Goal: Find specific page/section: Find specific page/section

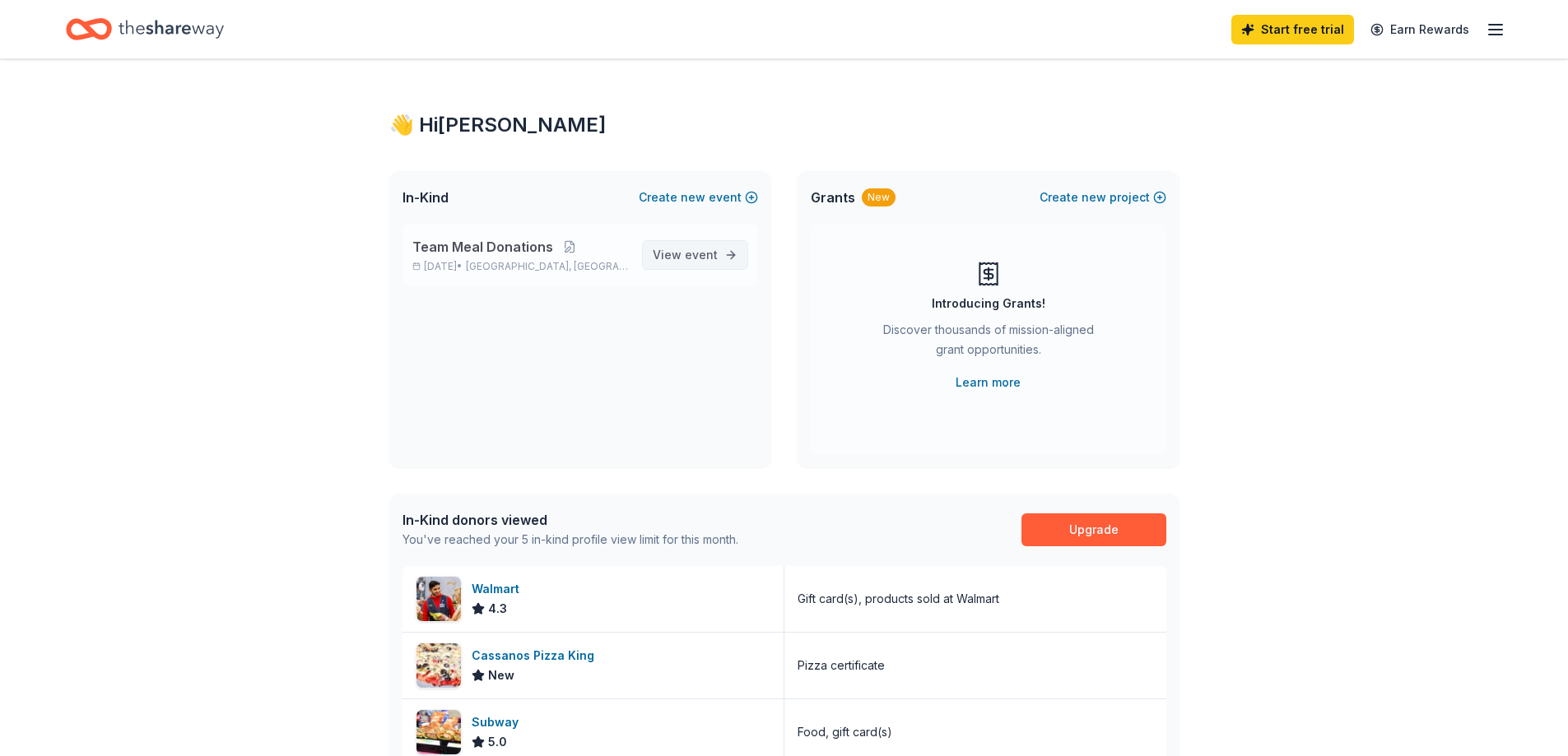
click at [694, 252] on span "event" at bounding box center [701, 254] width 33 height 14
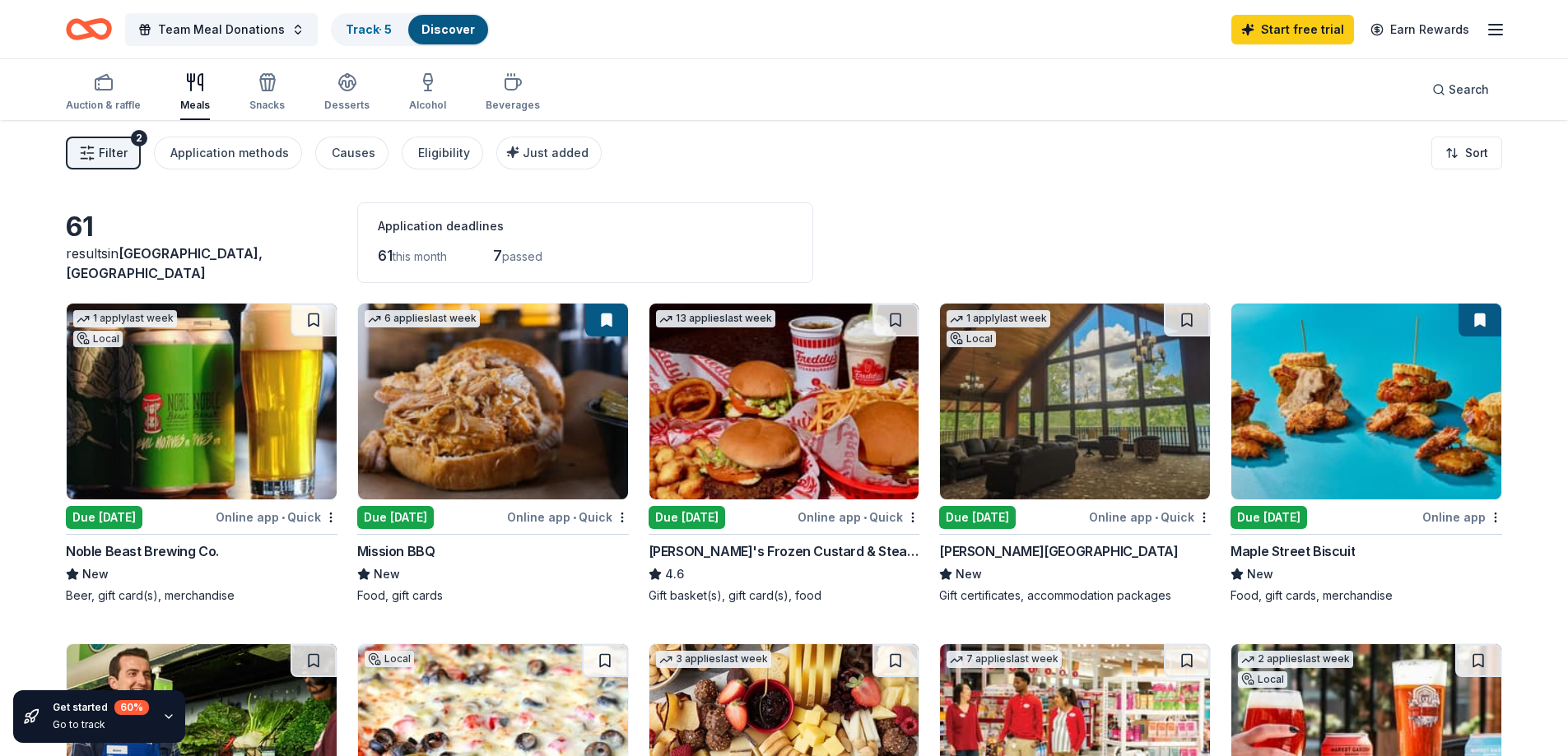
click at [1496, 32] on icon "button" at bounding box center [1496, 30] width 20 height 20
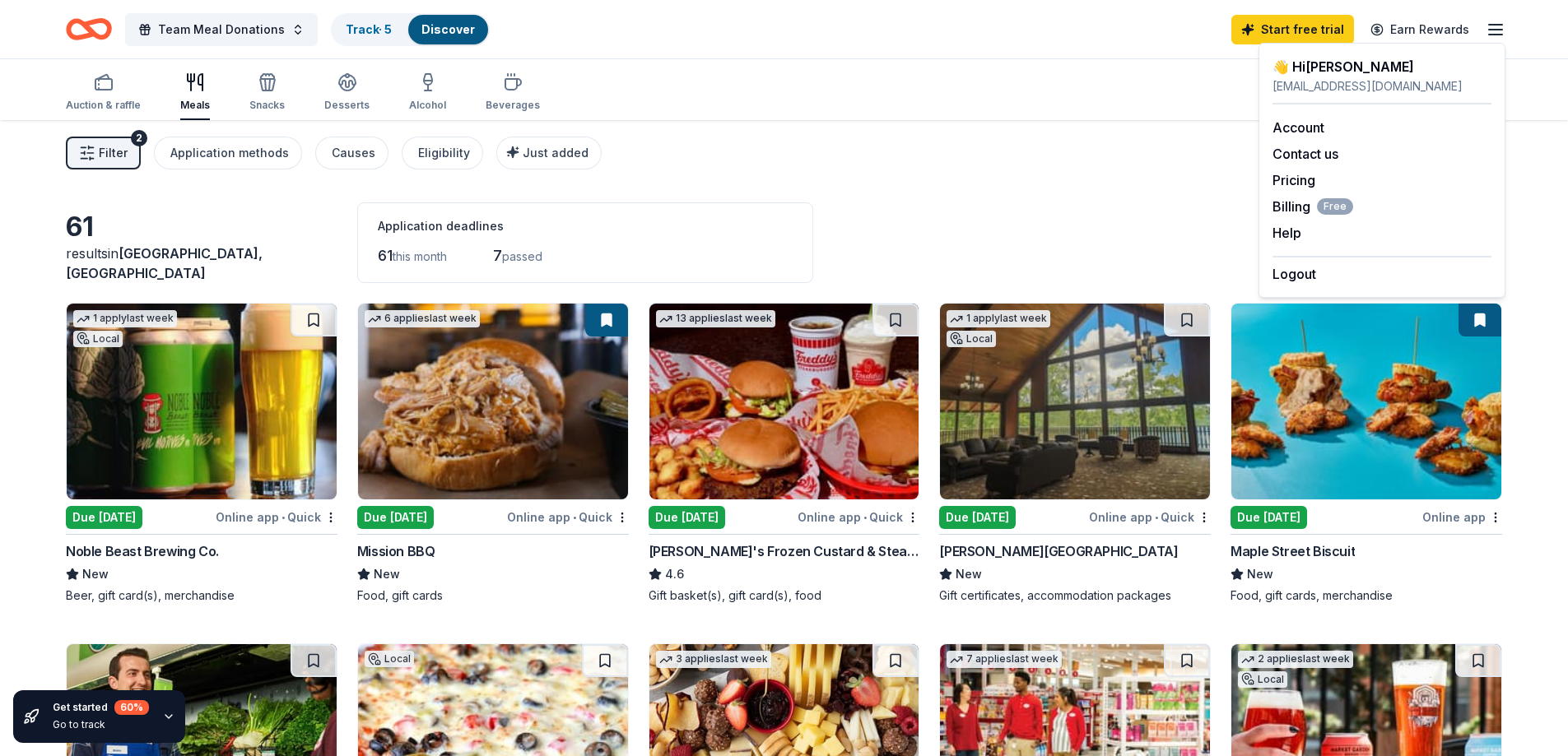
click at [1009, 178] on div "Filter 2 Application methods Causes Eligibility Just added Sort" at bounding box center [784, 152] width 1568 height 66
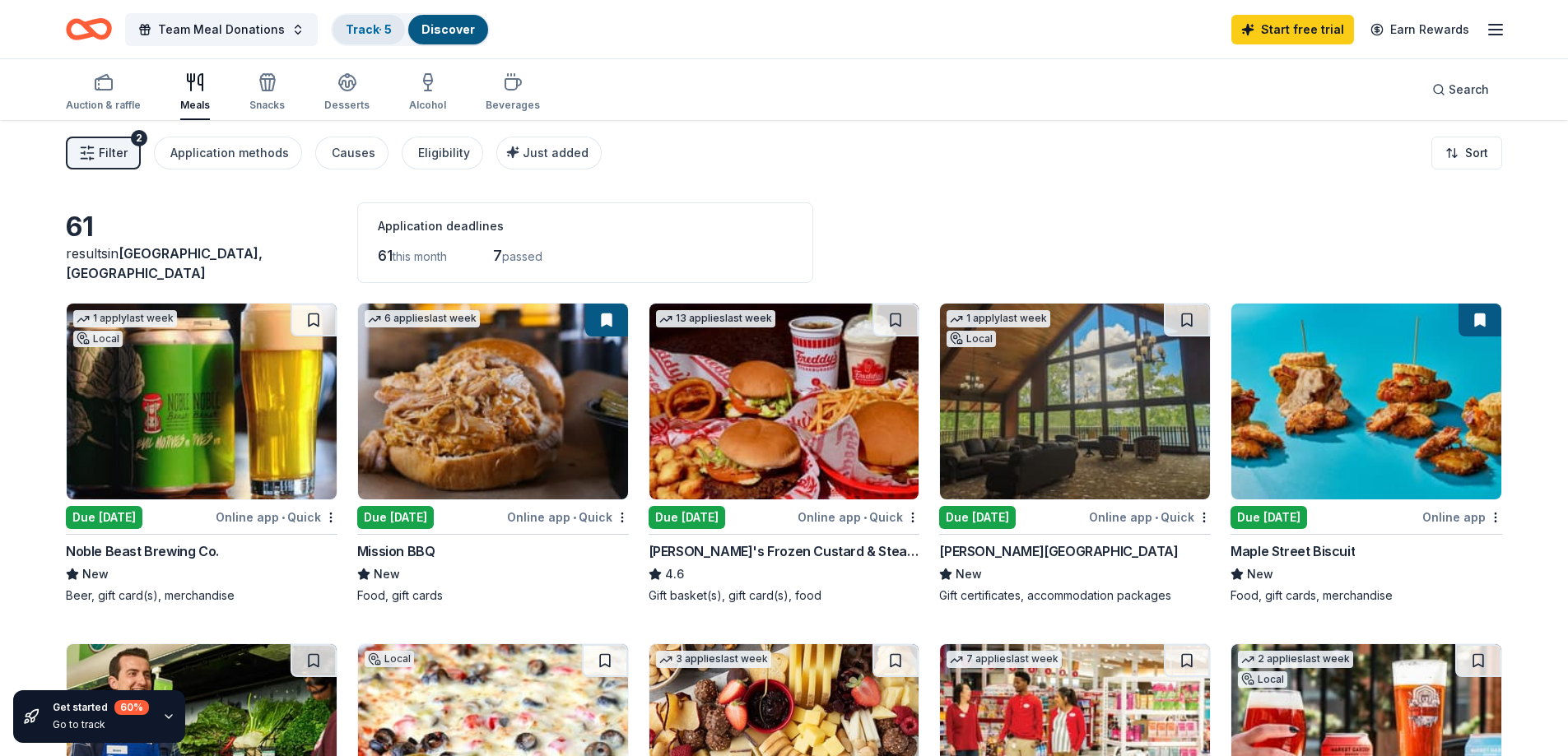
click at [368, 37] on div "Track · 5" at bounding box center [368, 30] width 72 height 30
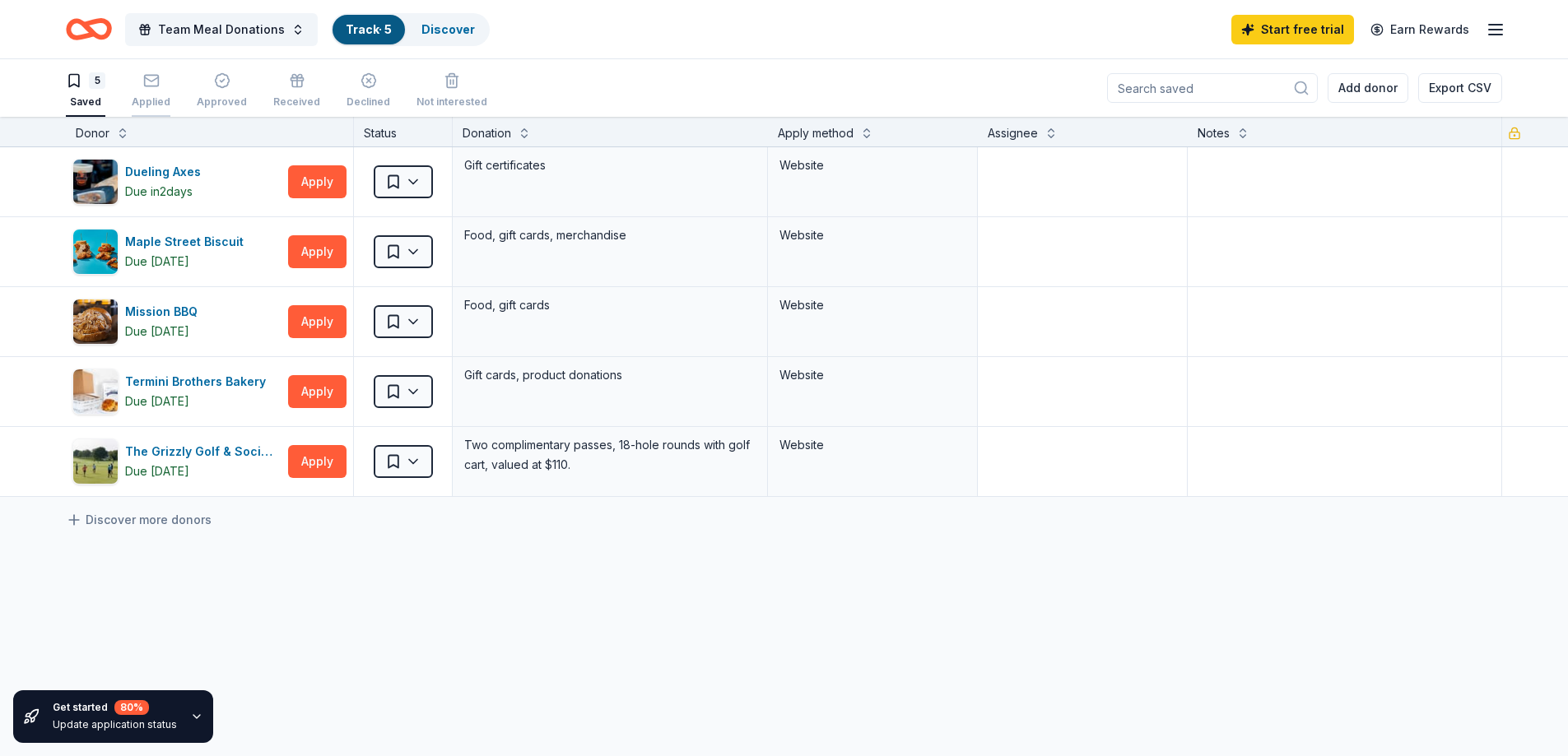
click at [151, 99] on div "Applied" at bounding box center [150, 101] width 39 height 13
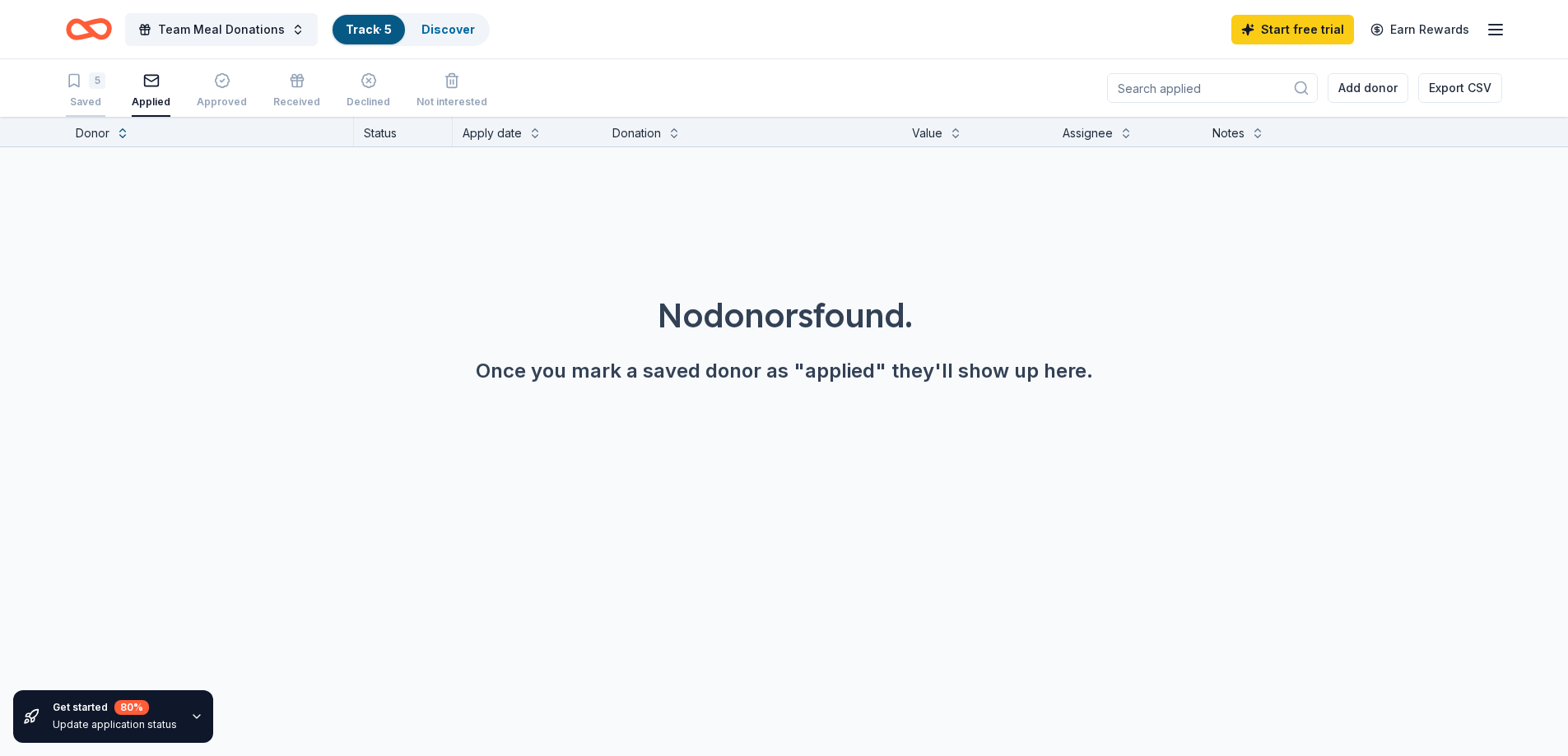
click at [88, 97] on div "Saved" at bounding box center [86, 101] width 40 height 13
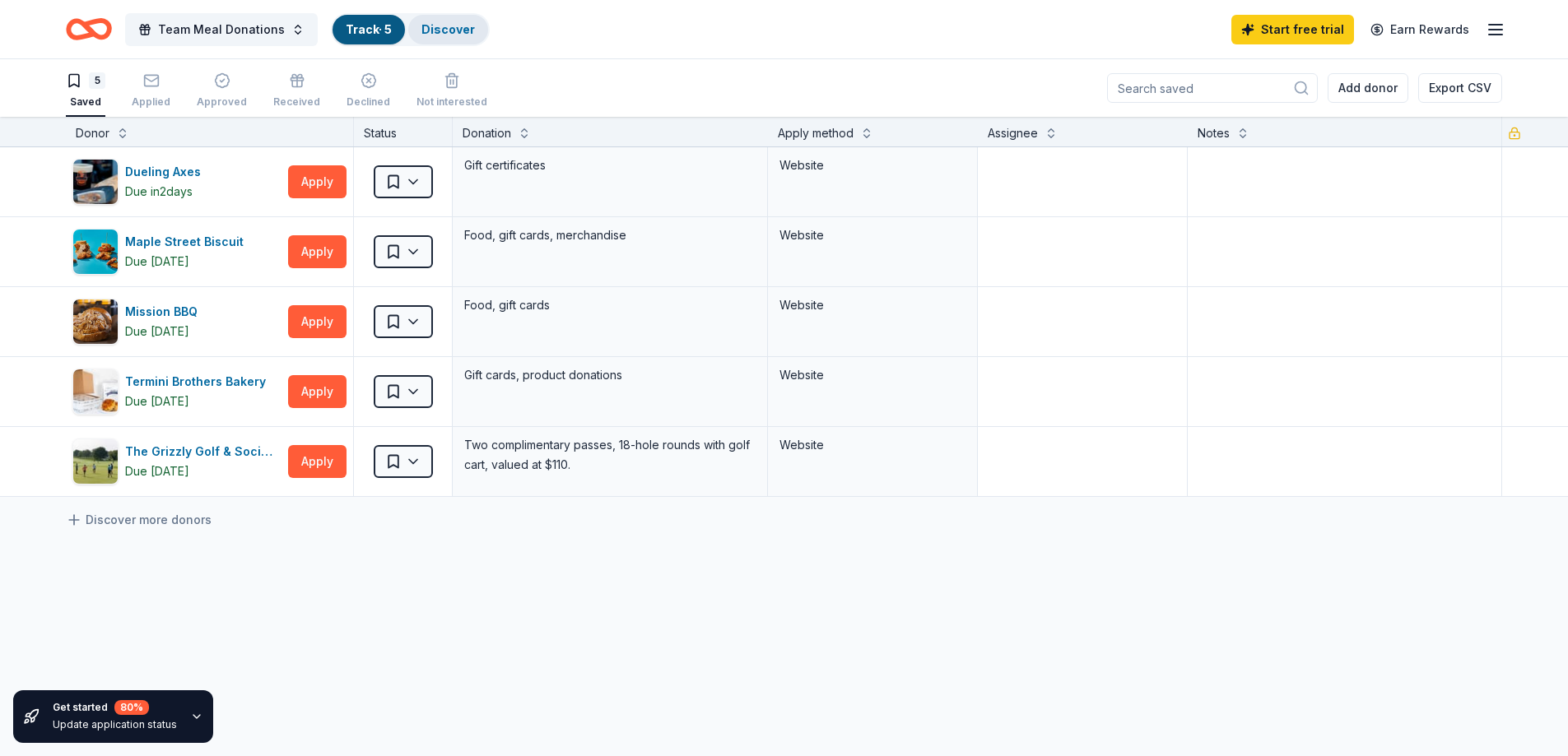
click at [427, 44] on div "Discover" at bounding box center [447, 30] width 80 height 30
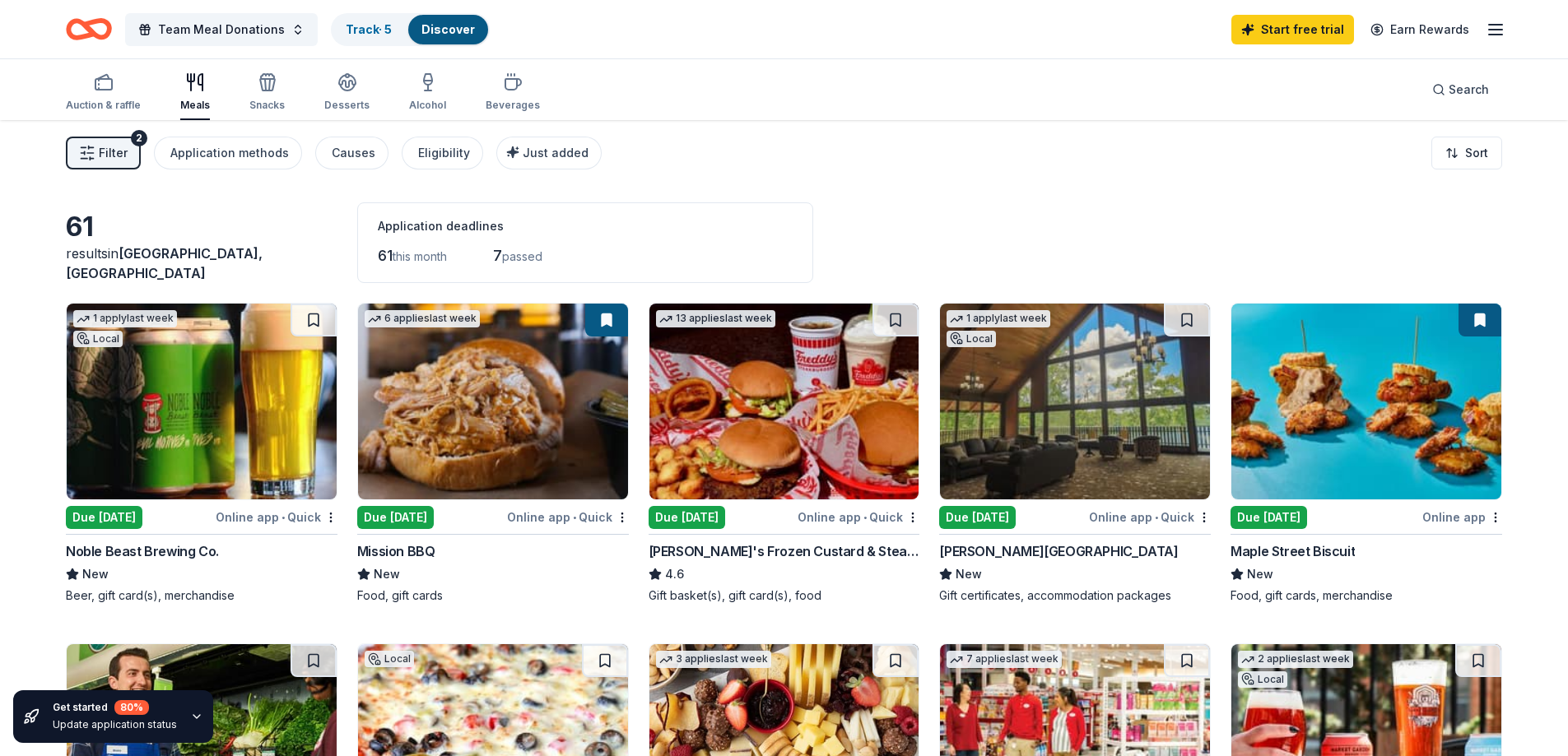
click at [242, 214] on div "61 results in [GEOGRAPHIC_DATA], [GEOGRAPHIC_DATA] Application deadlines 61 thi…" at bounding box center [784, 242] width 1436 height 80
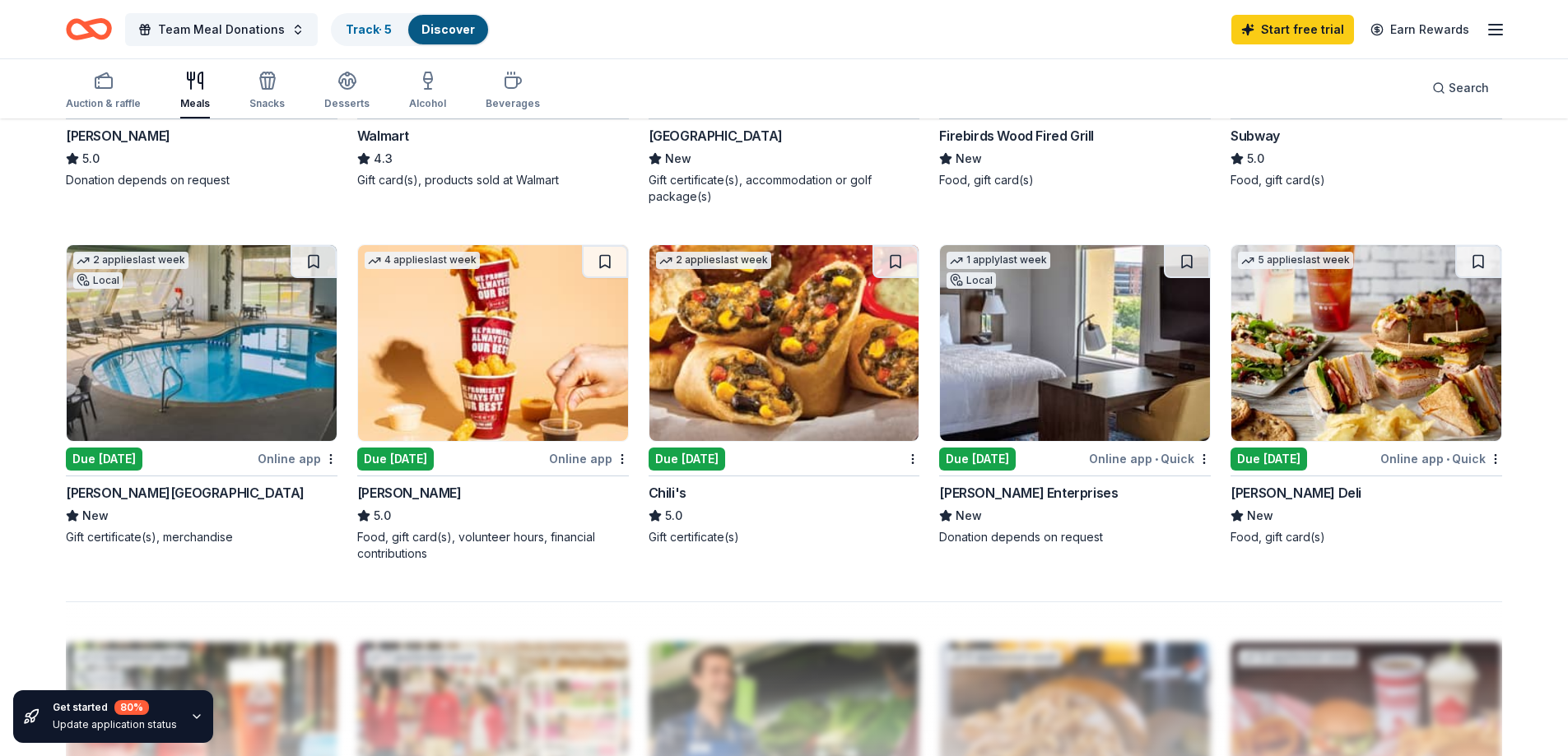
scroll to position [1132, 0]
